Goal: Task Accomplishment & Management: Manage account settings

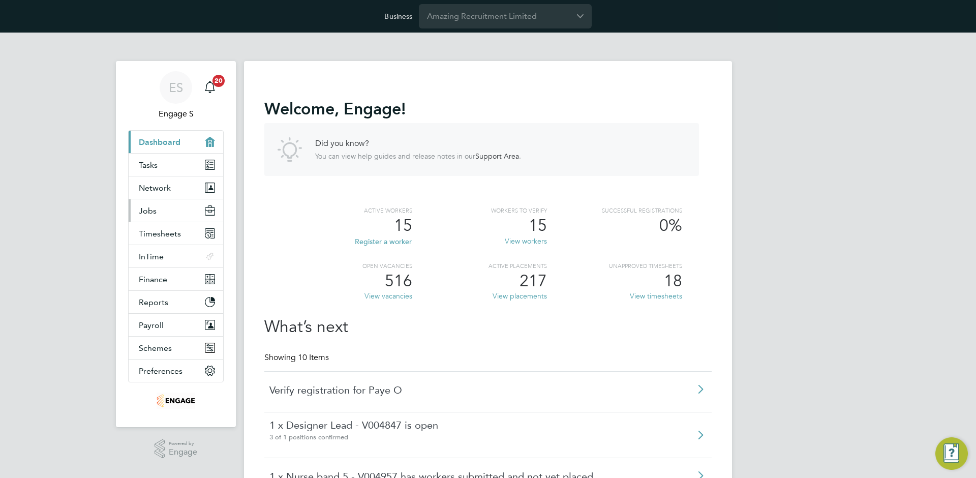
click at [153, 210] on span "Jobs" at bounding box center [148, 211] width 18 height 10
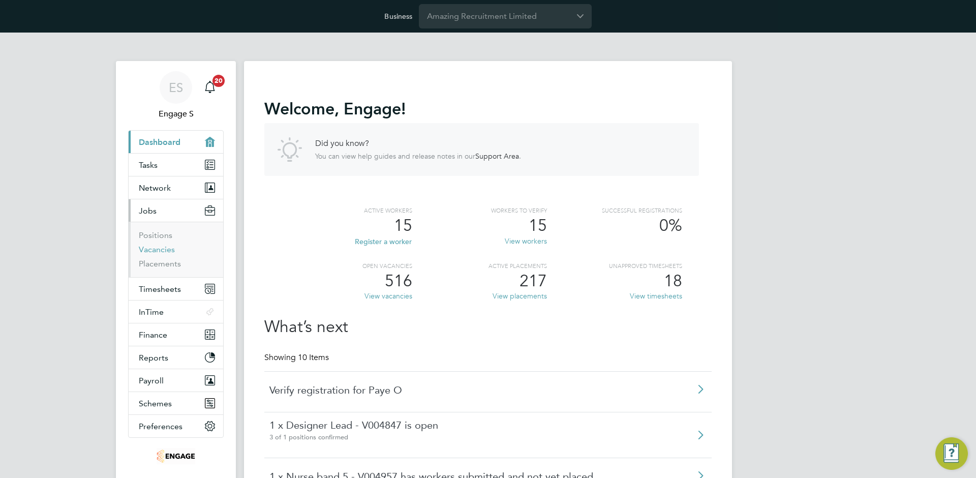
click at [156, 246] on link "Vacancies" at bounding box center [157, 249] width 36 height 10
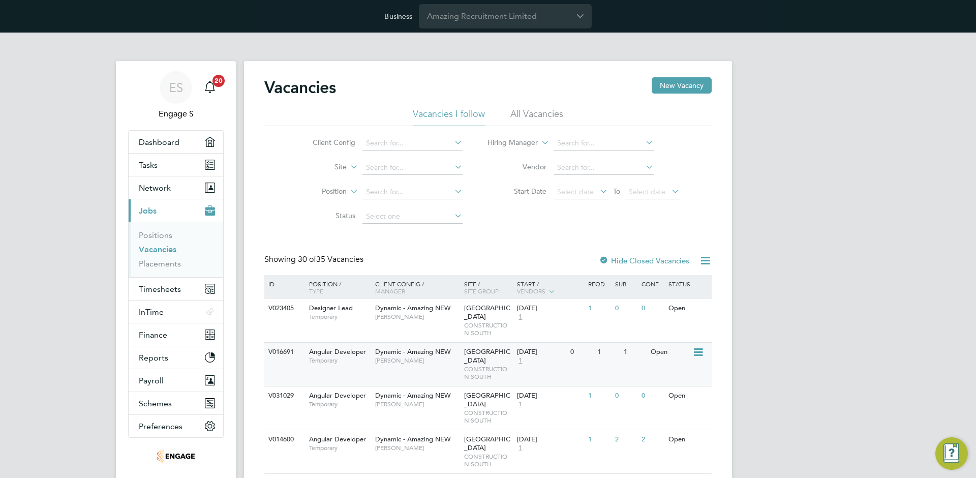
click at [518, 348] on div "07 Sep 2020" at bounding box center [541, 352] width 48 height 9
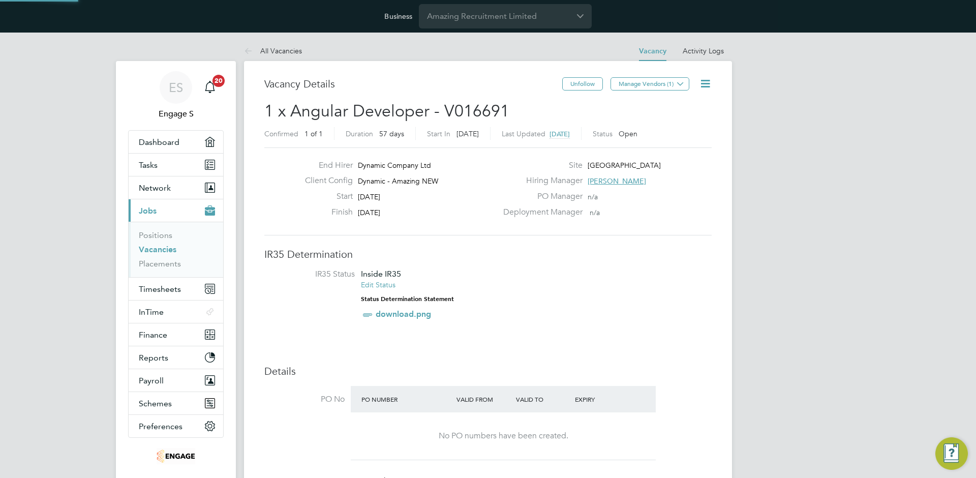
scroll to position [29, 88]
click at [567, 117] on h2 "1 x Angular Developer - V016691 Confirmed 1 of 1 Duration 57 days Start In 5 ye…" at bounding box center [487, 122] width 447 height 43
click at [570, 133] on span "5 years ago" at bounding box center [559, 134] width 20 height 9
click at [575, 134] on span "16 Sep 2020, 17:00" at bounding box center [568, 134] width 39 height 9
click at [152, 252] on link "Vacancies" at bounding box center [158, 249] width 38 height 10
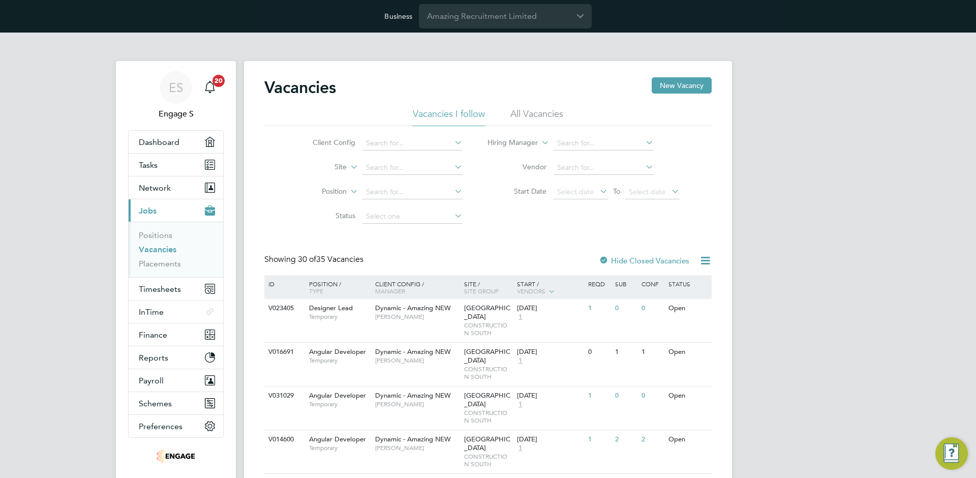
click at [537, 109] on li "All Vacancies" at bounding box center [536, 117] width 53 height 18
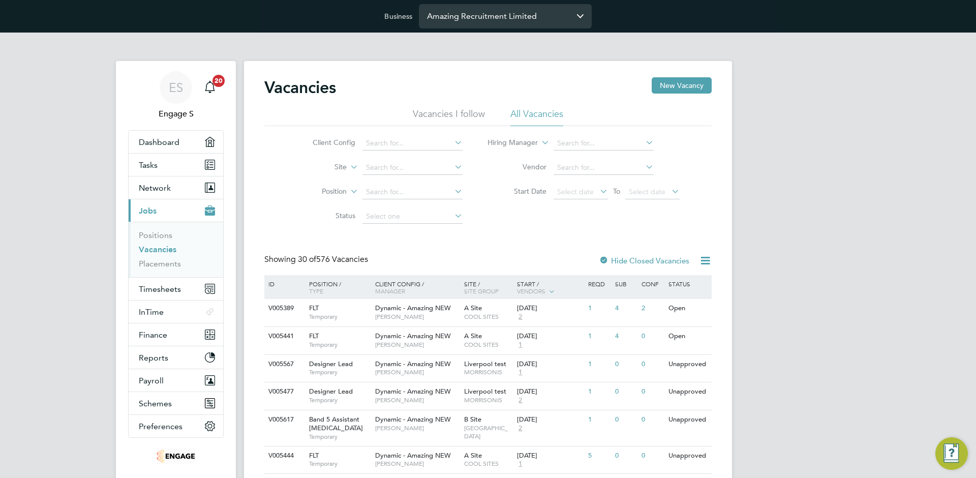
click at [472, 21] on input "Amazing Recruitment Limited" at bounding box center [505, 16] width 173 height 24
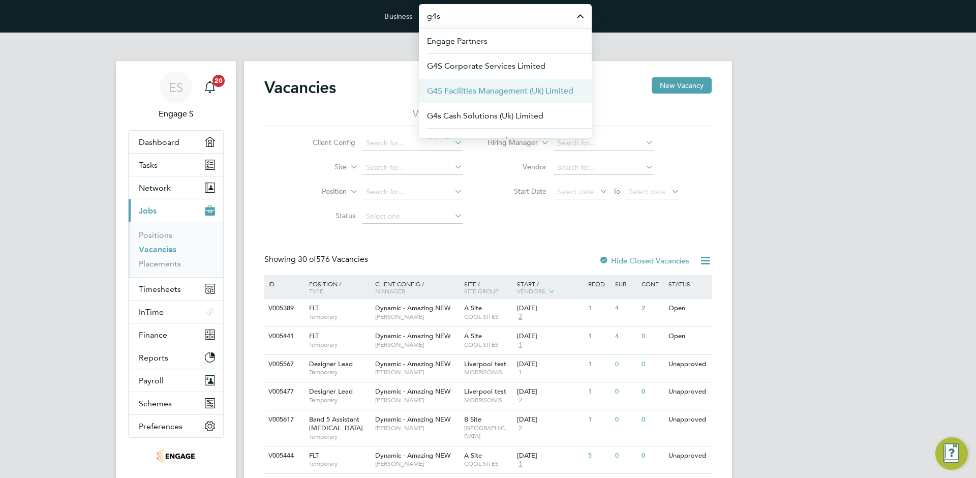
click at [475, 82] on li "G4S Facilities Management (Uk) Limited" at bounding box center [505, 90] width 173 height 25
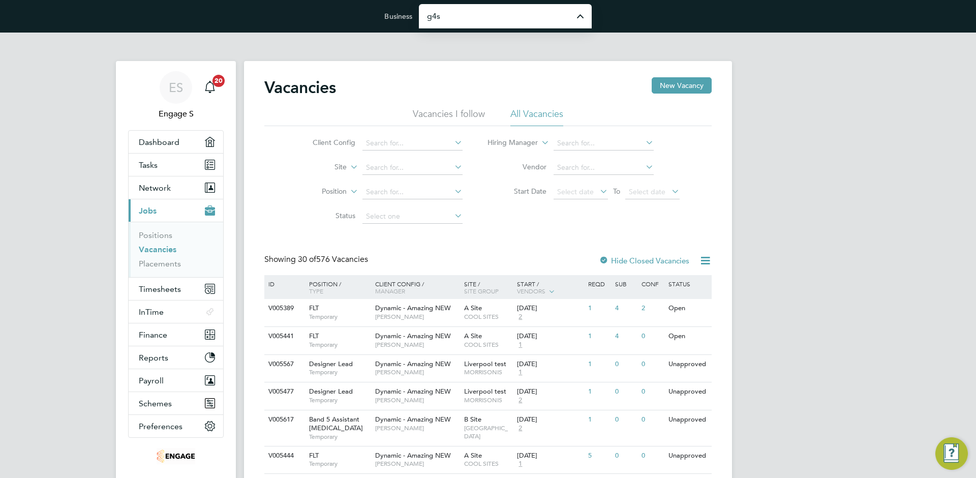
type input "G4S Facilities Management (Uk) Limited"
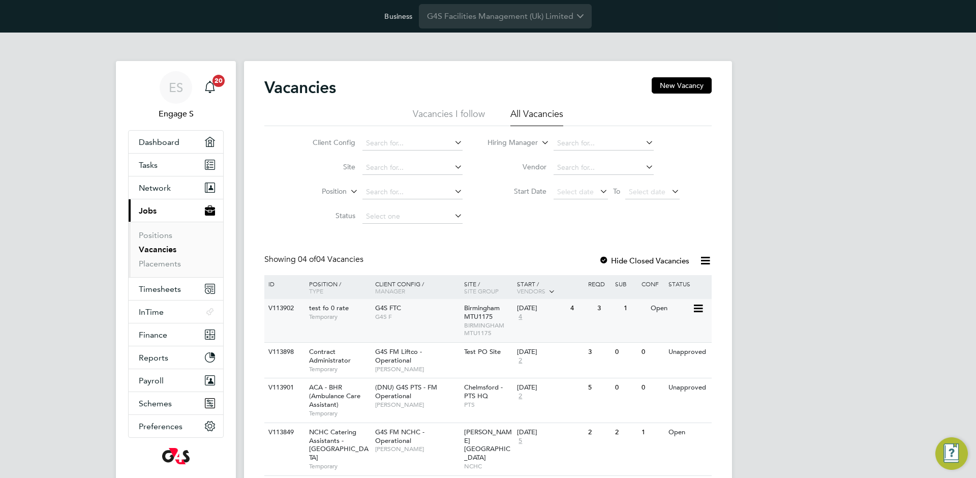
click at [544, 308] on div "[DATE]" at bounding box center [541, 308] width 48 height 9
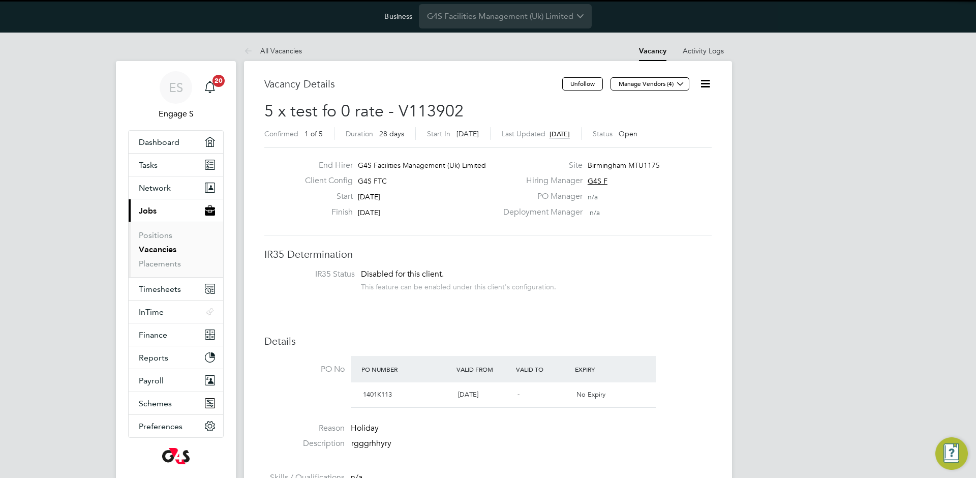
scroll to position [17, 106]
click at [570, 135] on span "17 days ago" at bounding box center [559, 134] width 20 height 9
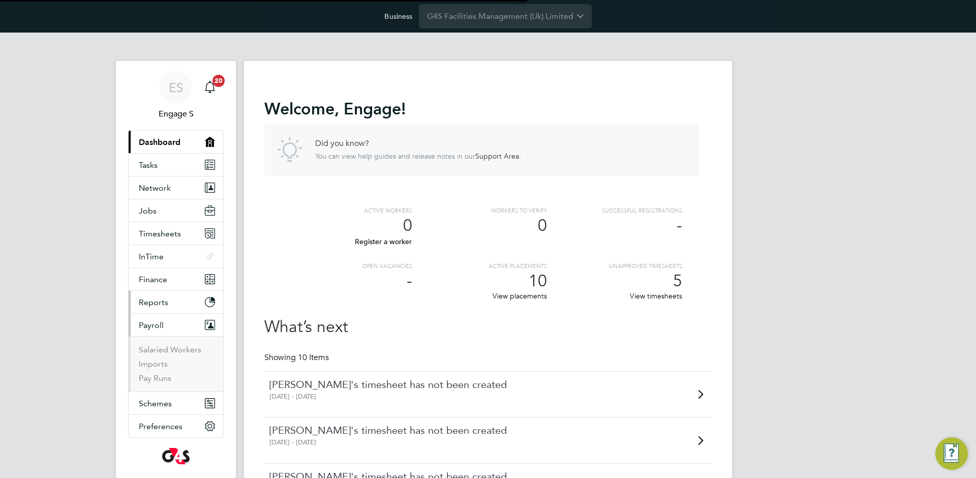
click at [164, 303] on span "Reports" at bounding box center [153, 302] width 29 height 10
click at [160, 292] on button "Reports" at bounding box center [176, 302] width 95 height 22
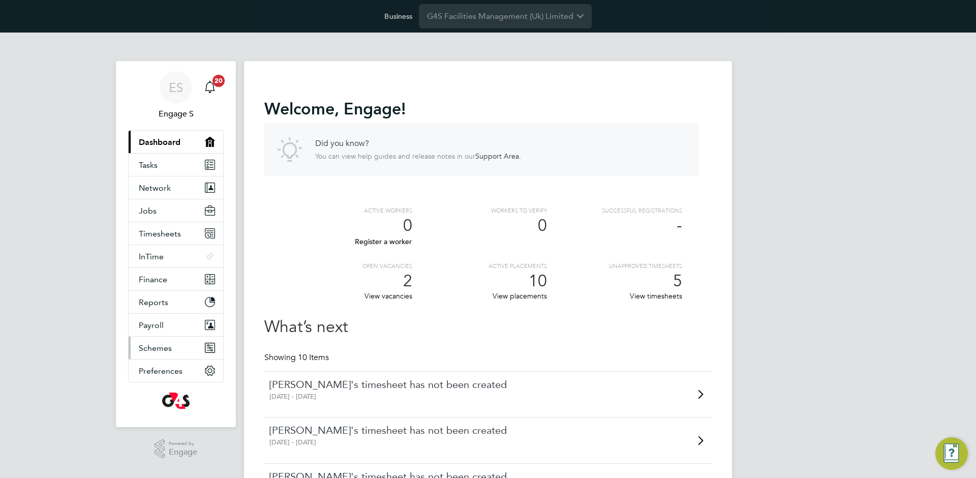
click at [163, 346] on span "Schemes" at bounding box center [155, 348] width 33 height 10
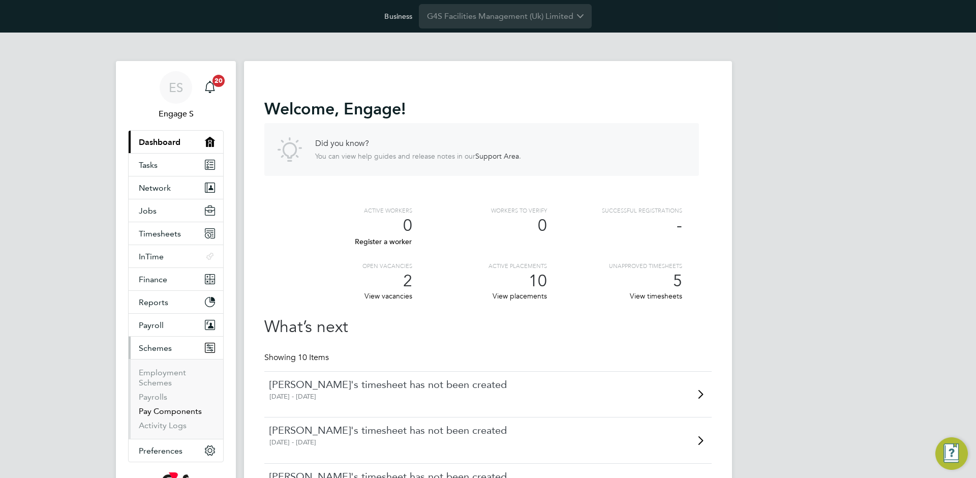
click at [161, 408] on link "Pay Components" at bounding box center [170, 411] width 63 height 10
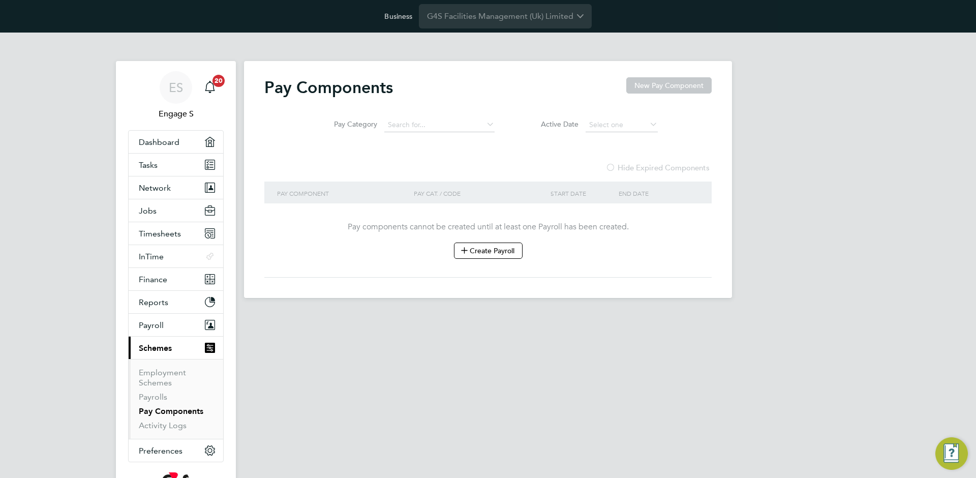
click at [531, 51] on app-barbie "Pay Components New Pay Component Pay Category Active Date Hide Expired Componen…" at bounding box center [488, 165] width 488 height 265
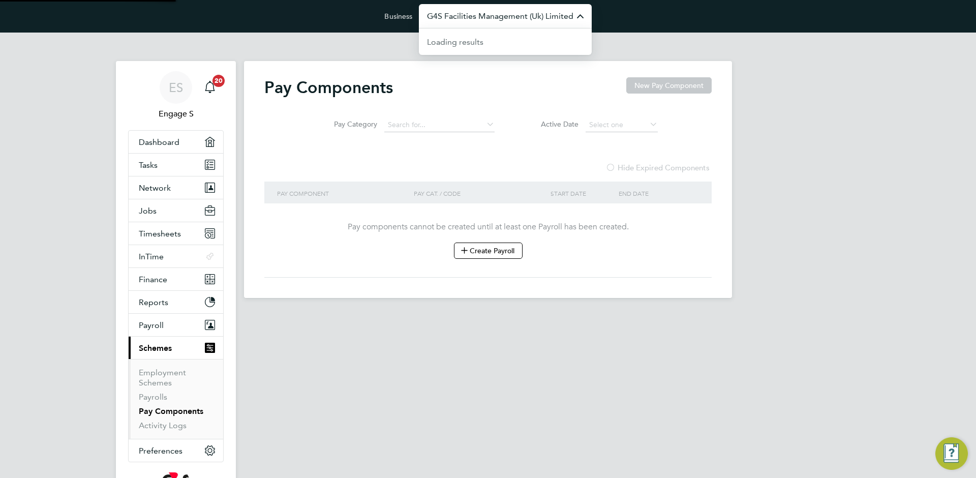
click at [507, 23] on input "G4S Facilities Management (Uk) Limited" at bounding box center [505, 16] width 173 height 24
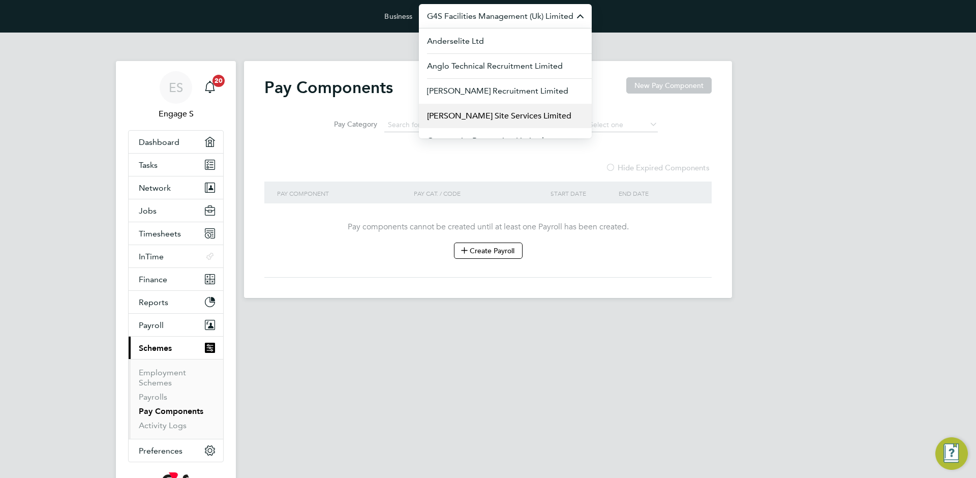
click at [461, 122] on li "[PERSON_NAME] Site Services Limited" at bounding box center [505, 115] width 173 height 25
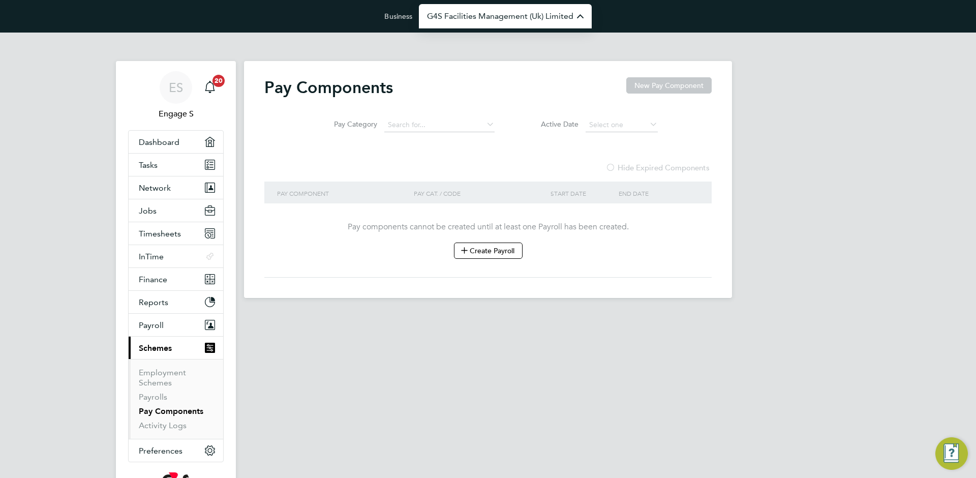
type input "[PERSON_NAME] Site Services Limited"
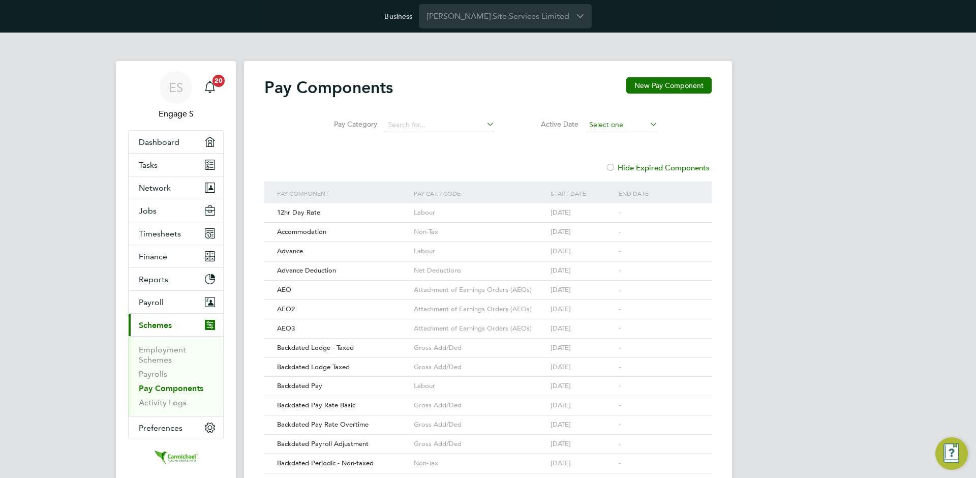
click at [613, 128] on input at bounding box center [621, 125] width 72 height 14
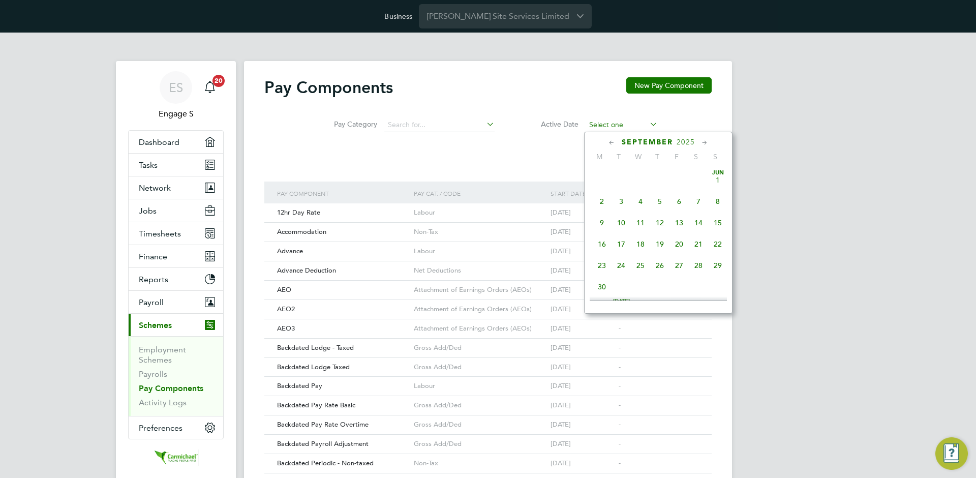
scroll to position [352, 0]
click at [682, 141] on span "2025" at bounding box center [685, 142] width 18 height 9
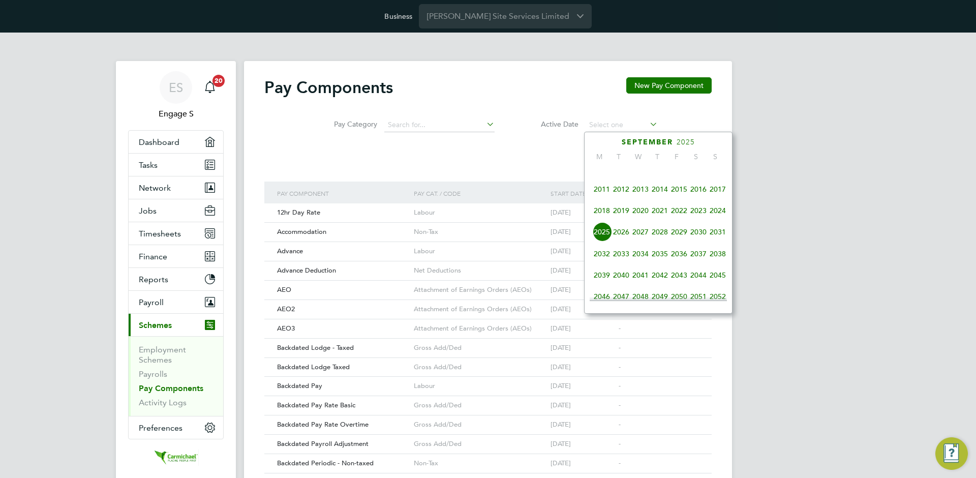
click at [699, 196] on span "2016" at bounding box center [698, 188] width 19 height 19
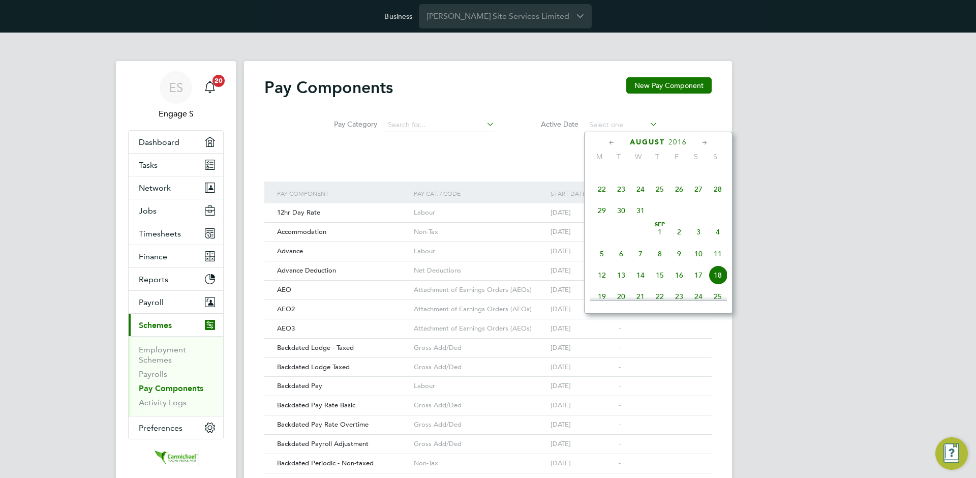
click at [626, 209] on span "30" at bounding box center [620, 210] width 19 height 19
type input "[DATE]"
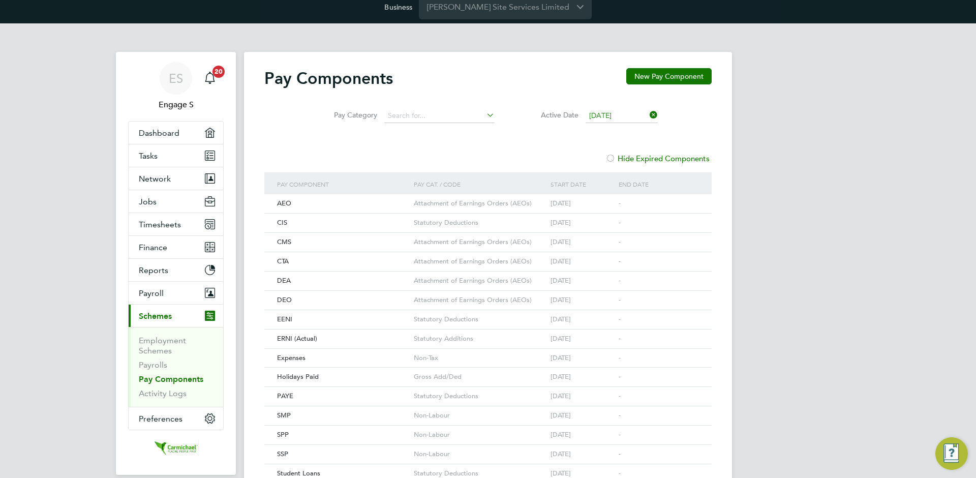
scroll to position [70, 0]
